Goal: Task Accomplishment & Management: Use online tool/utility

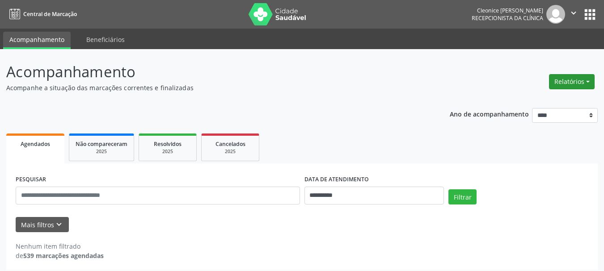
click at [565, 88] on button "Relatórios" at bounding box center [572, 81] width 46 height 15
click at [542, 105] on link "Agendamentos" at bounding box center [547, 101] width 96 height 13
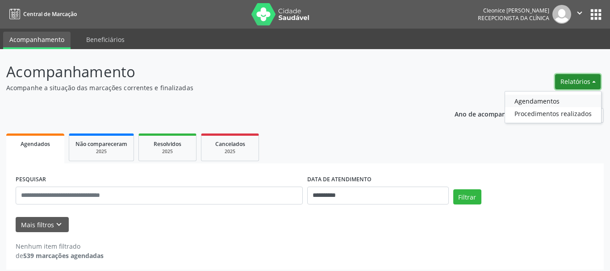
select select "*"
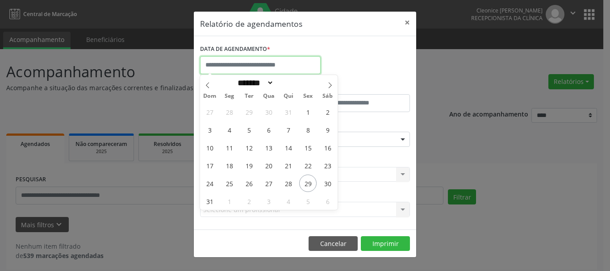
click at [232, 66] on input "text" at bounding box center [260, 65] width 121 height 18
click at [311, 185] on span "29" at bounding box center [307, 183] width 17 height 17
type input "**********"
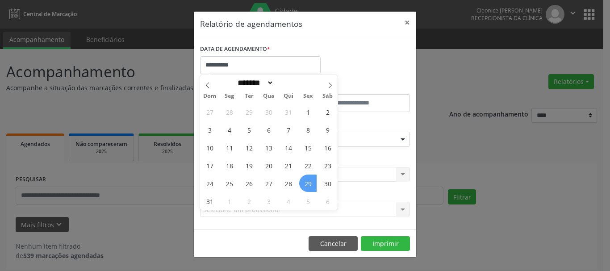
click at [310, 182] on span "29" at bounding box center [307, 183] width 17 height 17
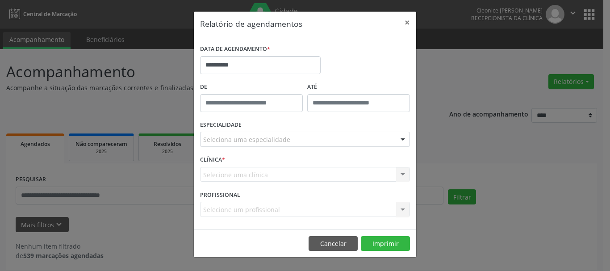
click at [223, 173] on div "Selecione uma clínica Nenhum resultado encontrado para: " " Não há nenhuma opçã…" at bounding box center [305, 174] width 210 height 15
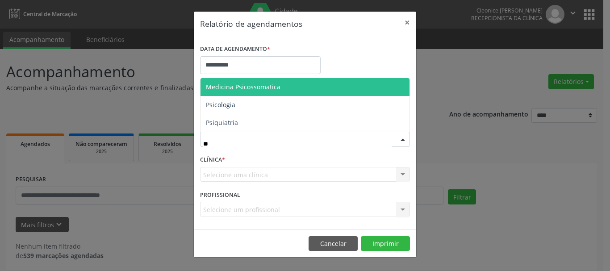
type input "***"
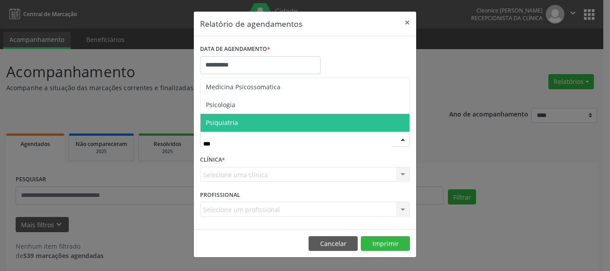
click at [263, 123] on span "Psiquiatria" at bounding box center [305, 123] width 209 height 18
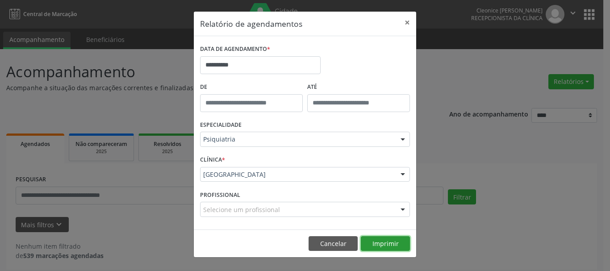
click at [401, 249] on button "Imprimir" at bounding box center [385, 243] width 49 height 15
